Goal: Task Accomplishment & Management: Use online tool/utility

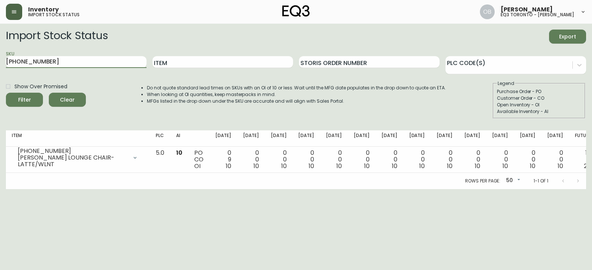
click at [22, 14] on button "button" at bounding box center [14, 12] width 16 height 16
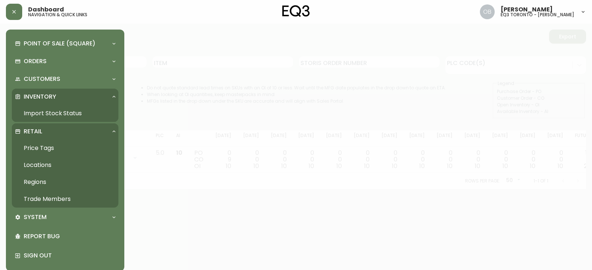
click at [47, 204] on link "Trade Members" at bounding box center [65, 199] width 106 height 17
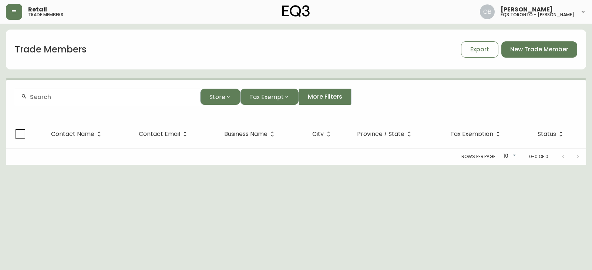
click at [73, 101] on div at bounding box center [107, 97] width 185 height 17
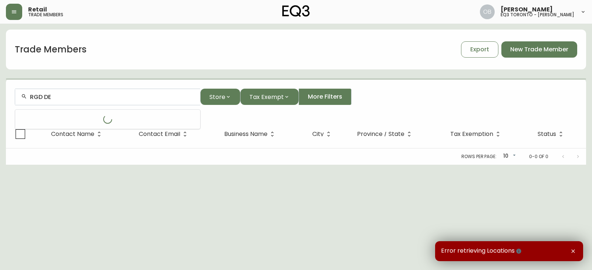
type input "RGD DE"
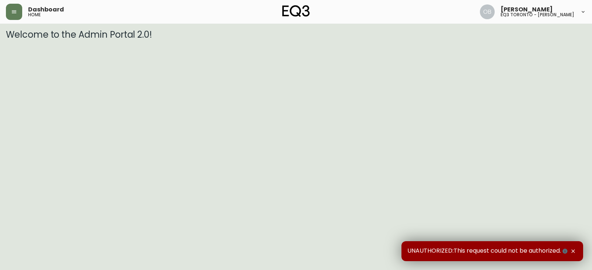
click at [23, 15] on div "Dashboard home" at bounding box center [102, 12] width 193 height 16
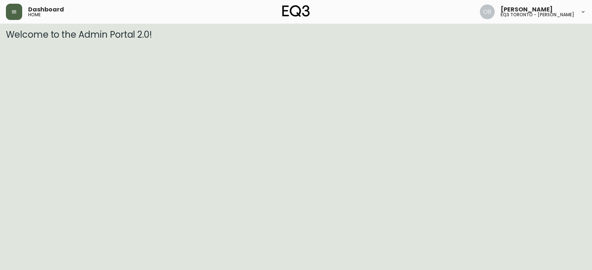
click at [13, 4] on button "button" at bounding box center [14, 12] width 16 height 16
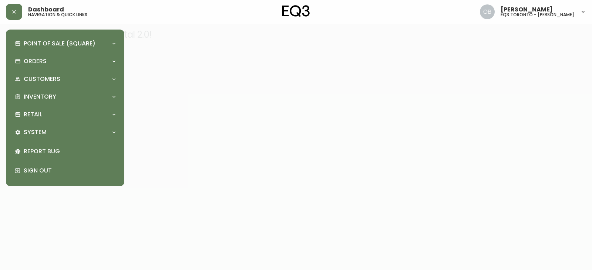
click at [70, 88] on div "Point of Sale (Square) Payments Virtual Terminal Transactions Search Terminals …" at bounding box center [65, 107] width 106 height 145
click at [67, 94] on div "Inventory" at bounding box center [61, 97] width 93 height 8
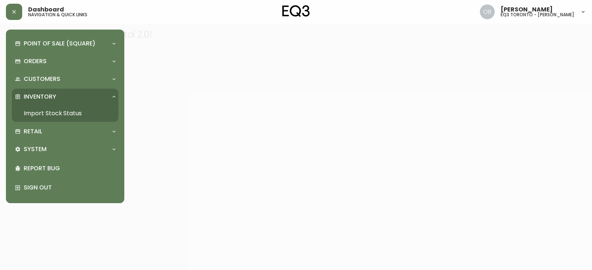
click at [52, 96] on p "Inventory" at bounding box center [40, 97] width 33 height 8
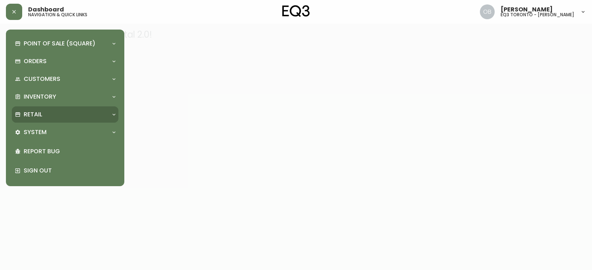
click at [52, 107] on div "Retail" at bounding box center [65, 114] width 106 height 16
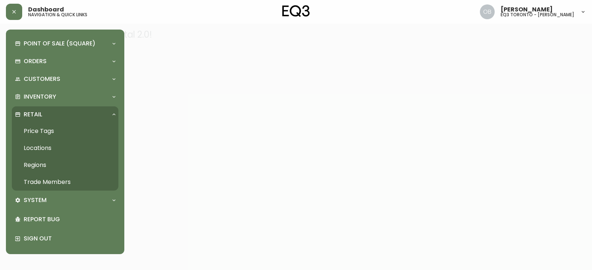
click at [43, 181] on link "Trade Members" at bounding box center [65, 182] width 106 height 17
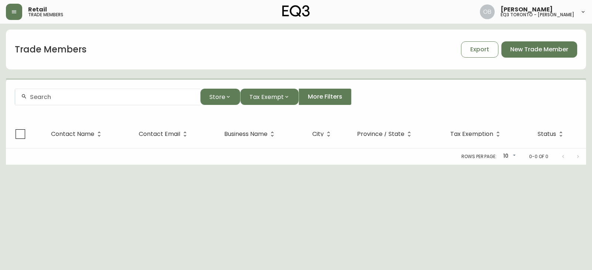
click at [52, 104] on div at bounding box center [107, 97] width 185 height 17
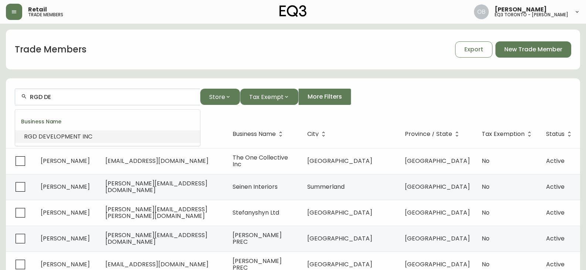
click at [72, 136] on span "VELOPMENT INC" at bounding box center [69, 136] width 46 height 9
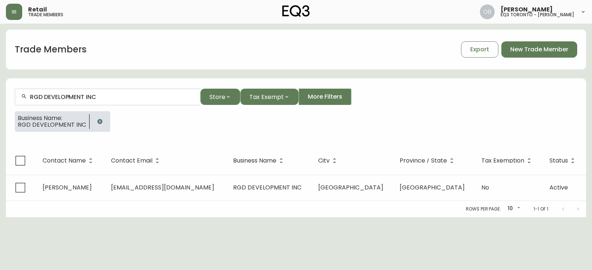
type input "RGD DEVELOPMENT INC"
click at [378, 100] on div "RGD DEVELOPMENT INC Store Tax Exempt More Filters" at bounding box center [296, 97] width 562 height 17
click at [377, 92] on div "RGD DEVELOPMENT INC Store Tax Exempt More Filters" at bounding box center [296, 97] width 562 height 17
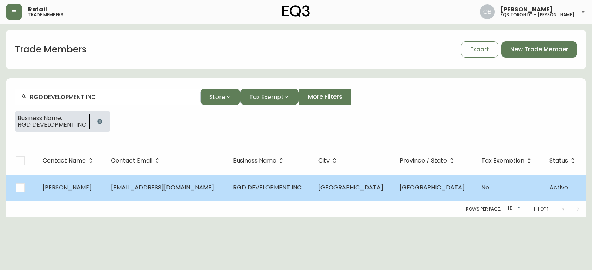
click at [353, 191] on span "[GEOGRAPHIC_DATA]" at bounding box center [350, 187] width 65 height 9
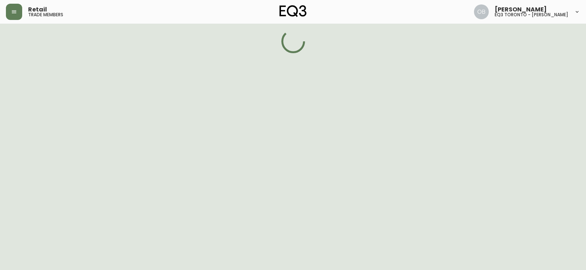
select select "ON"
select select "CA"
select select "CA_EN"
select select "Other"
select select "Contractor"
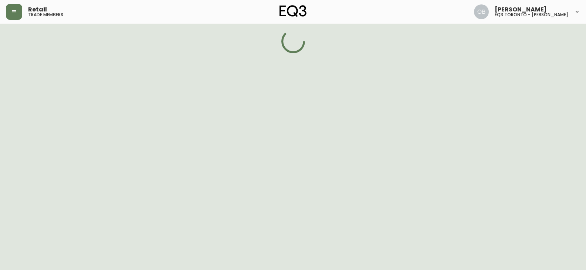
select select "false"
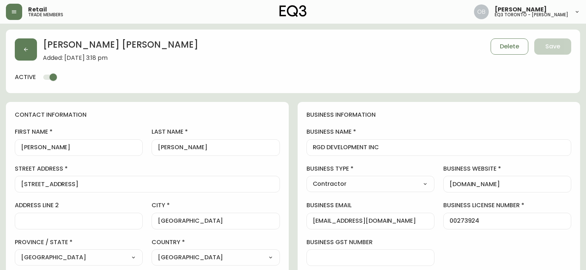
type input "EQ3 [GEOGRAPHIC_DATA] - [PERSON_NAME]"
select select "cjw10z96s008u6gs0ccm7hd19"
click at [11, 18] on button "button" at bounding box center [14, 12] width 16 height 16
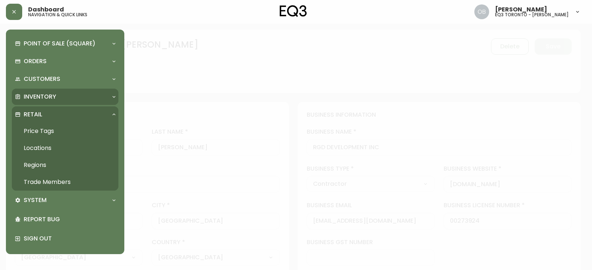
click at [35, 93] on p "Inventory" at bounding box center [40, 97] width 33 height 8
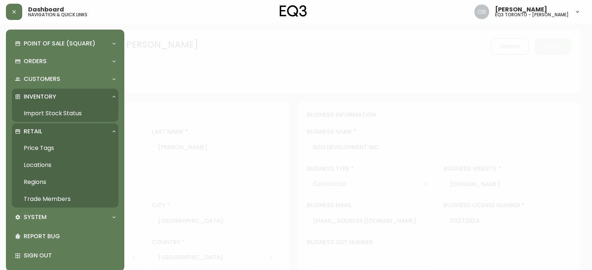
drag, startPoint x: 41, startPoint y: 115, endPoint x: 40, endPoint y: 111, distance: 4.8
click at [41, 115] on link "Import Stock Status" at bounding box center [65, 113] width 106 height 17
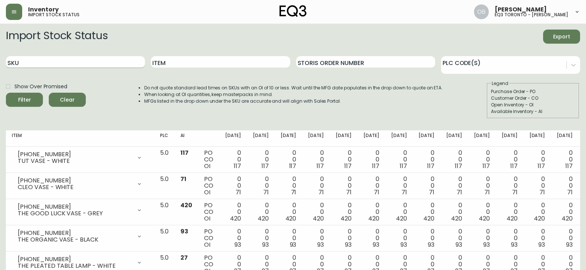
click at [62, 63] on input "SKU" at bounding box center [75, 62] width 139 height 12
paste input "7120-005-13"
click at [6, 93] on button "Filter" at bounding box center [24, 100] width 37 height 14
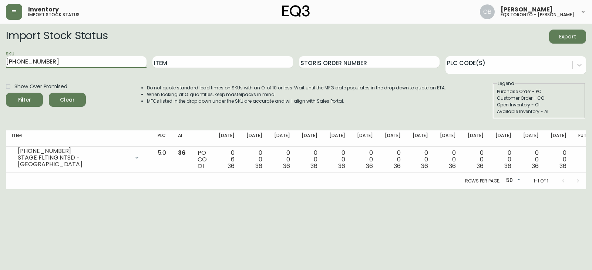
click at [362, 189] on html "Inventory import stock status Oren Binnun eq3 toronto - hanna Import Stock Stat…" at bounding box center [296, 94] width 592 height 189
drag, startPoint x: 79, startPoint y: 64, endPoint x: 0, endPoint y: 66, distance: 79.5
click at [0, 66] on main "Import Stock Status Export SKU 7120-005-13 Item Storis Order Number PLC Code(s)…" at bounding box center [296, 107] width 592 height 166
paste input "30-430-16"
type input "7130-430-16"
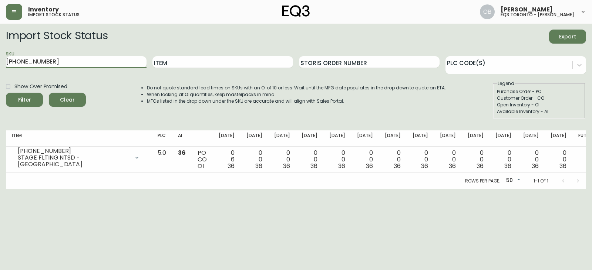
click at [6, 93] on button "Filter" at bounding box center [24, 100] width 37 height 14
